Goal: Browse casually

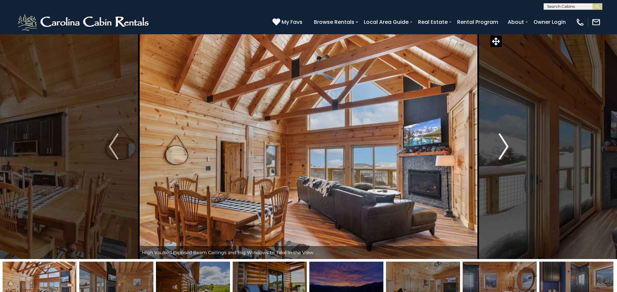
click at [507, 148] on img "Next" at bounding box center [504, 146] width 10 height 26
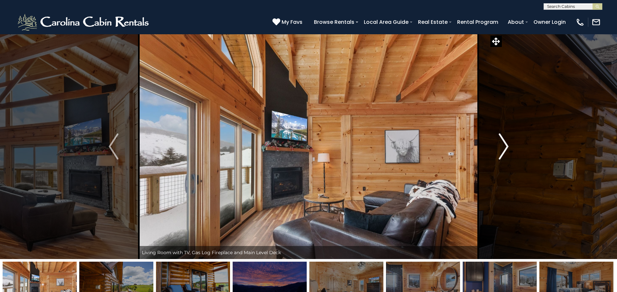
click at [507, 148] on img "Next" at bounding box center [504, 146] width 10 height 26
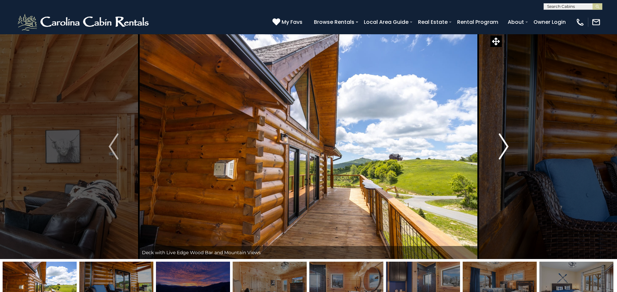
click at [507, 148] on img "Next" at bounding box center [504, 146] width 10 height 26
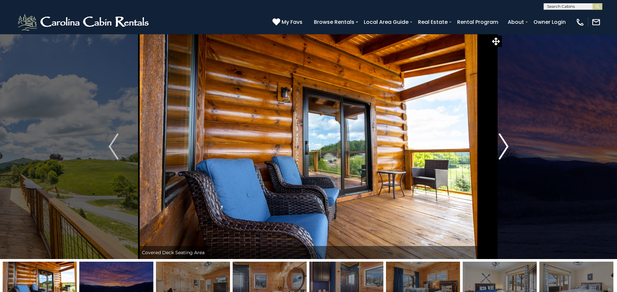
click at [507, 148] on img "Next" at bounding box center [504, 146] width 10 height 26
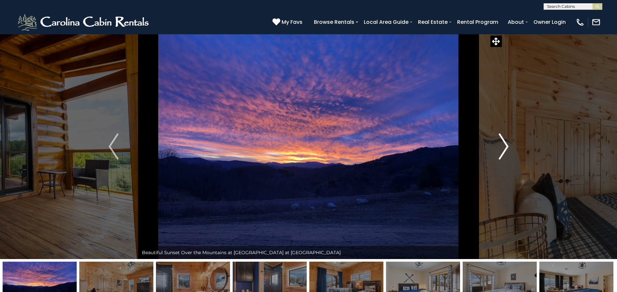
click at [507, 148] on img "Next" at bounding box center [504, 146] width 10 height 26
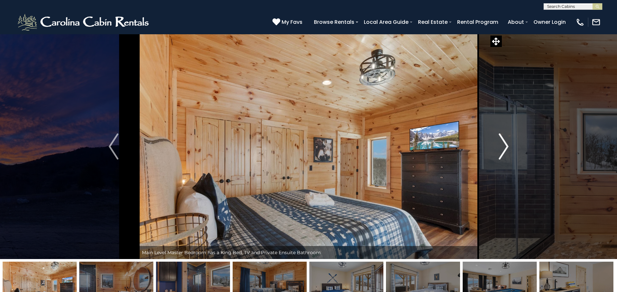
click at [507, 148] on img "Next" at bounding box center [504, 146] width 10 height 26
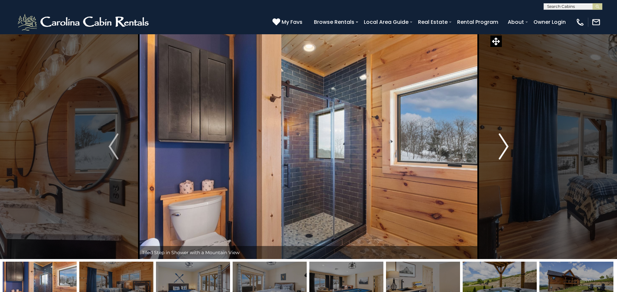
click at [507, 148] on img "Next" at bounding box center [504, 146] width 10 height 26
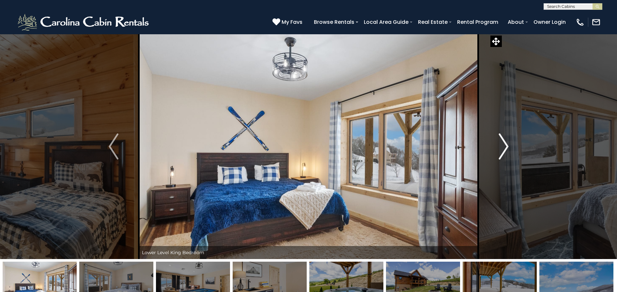
click at [507, 148] on img "Next" at bounding box center [504, 146] width 10 height 26
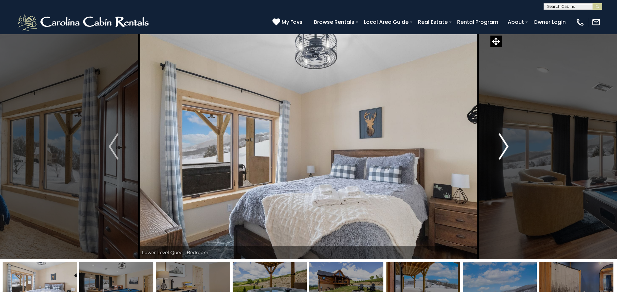
click at [507, 148] on img "Next" at bounding box center [504, 146] width 10 height 26
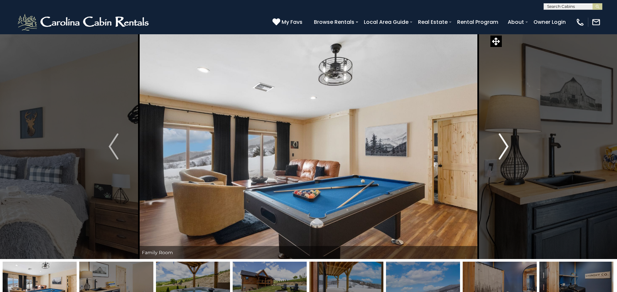
click at [507, 148] on img "Next" at bounding box center [504, 146] width 10 height 26
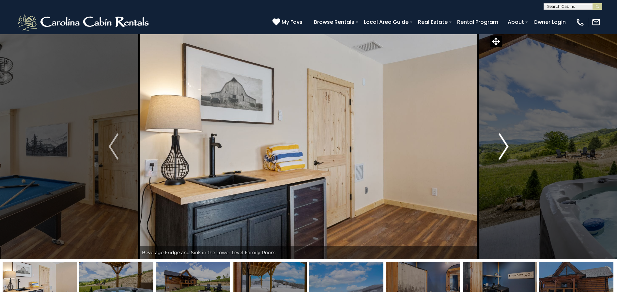
click at [507, 148] on img "Next" at bounding box center [504, 146] width 10 height 26
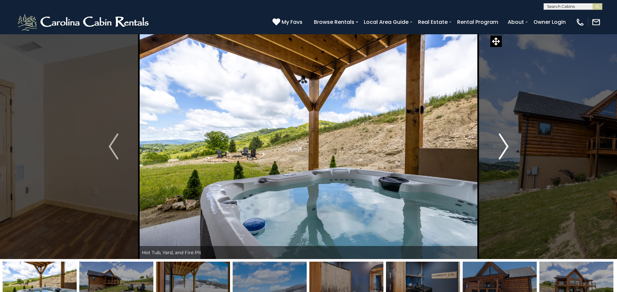
click at [507, 148] on img "Next" at bounding box center [504, 146] width 10 height 26
